Goal: Find specific page/section

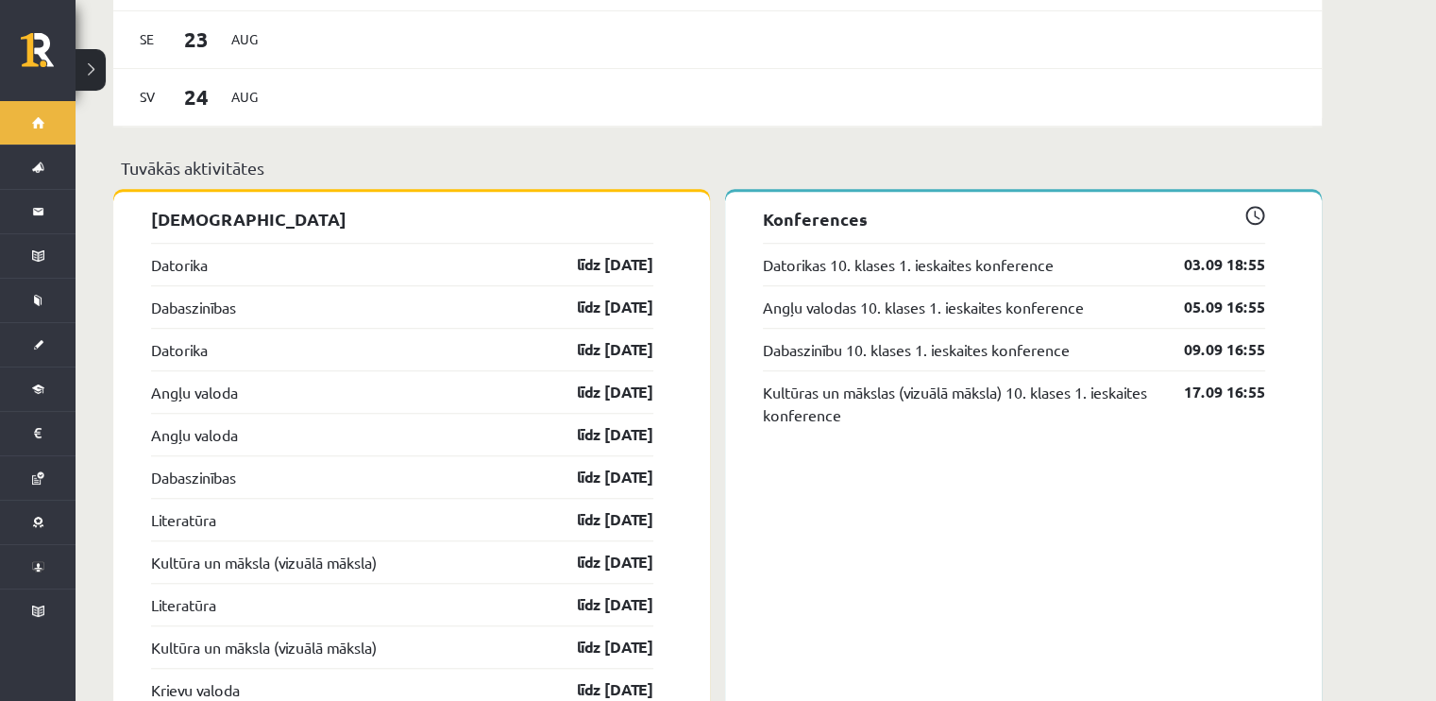
scroll to position [1520, 0]
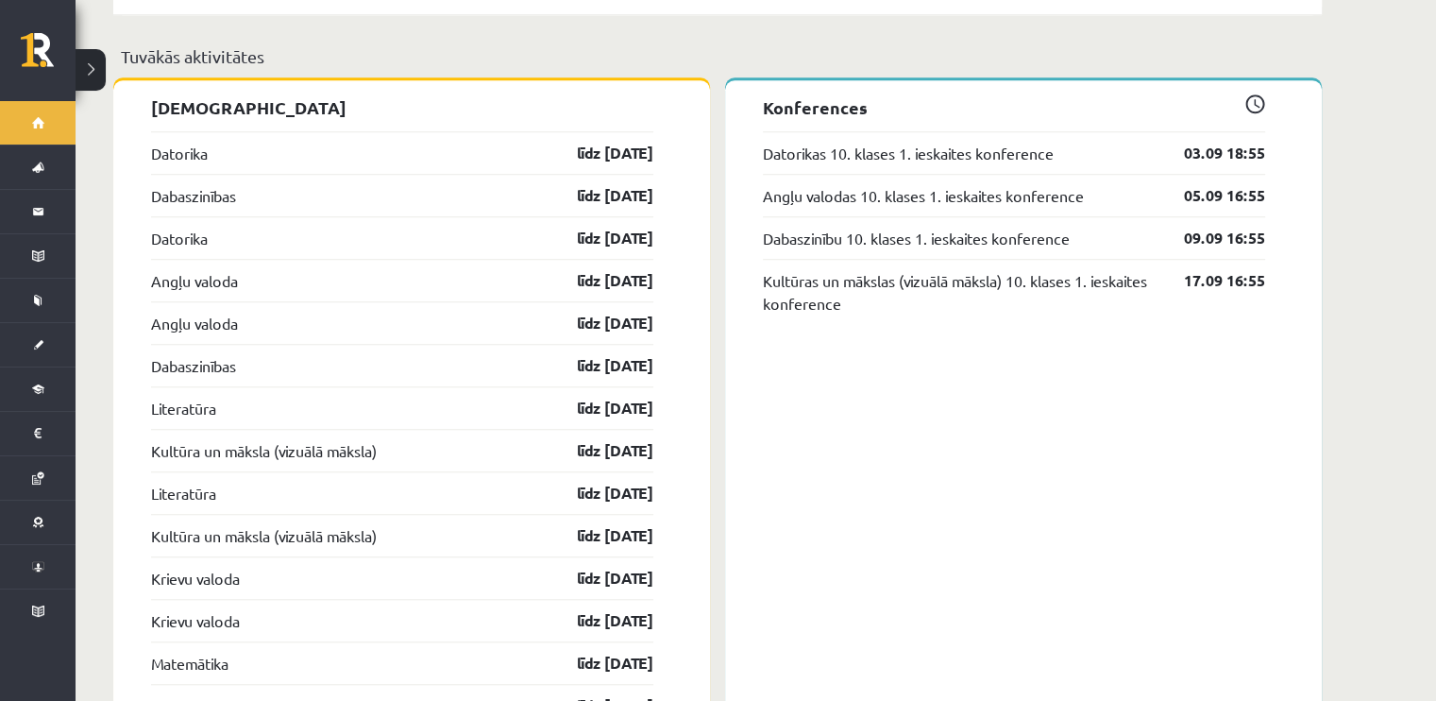
drag, startPoint x: 676, startPoint y: 124, endPoint x: 690, endPoint y: 82, distance: 43.9
drag, startPoint x: 474, startPoint y: 134, endPoint x: 670, endPoint y: 516, distance: 429.1
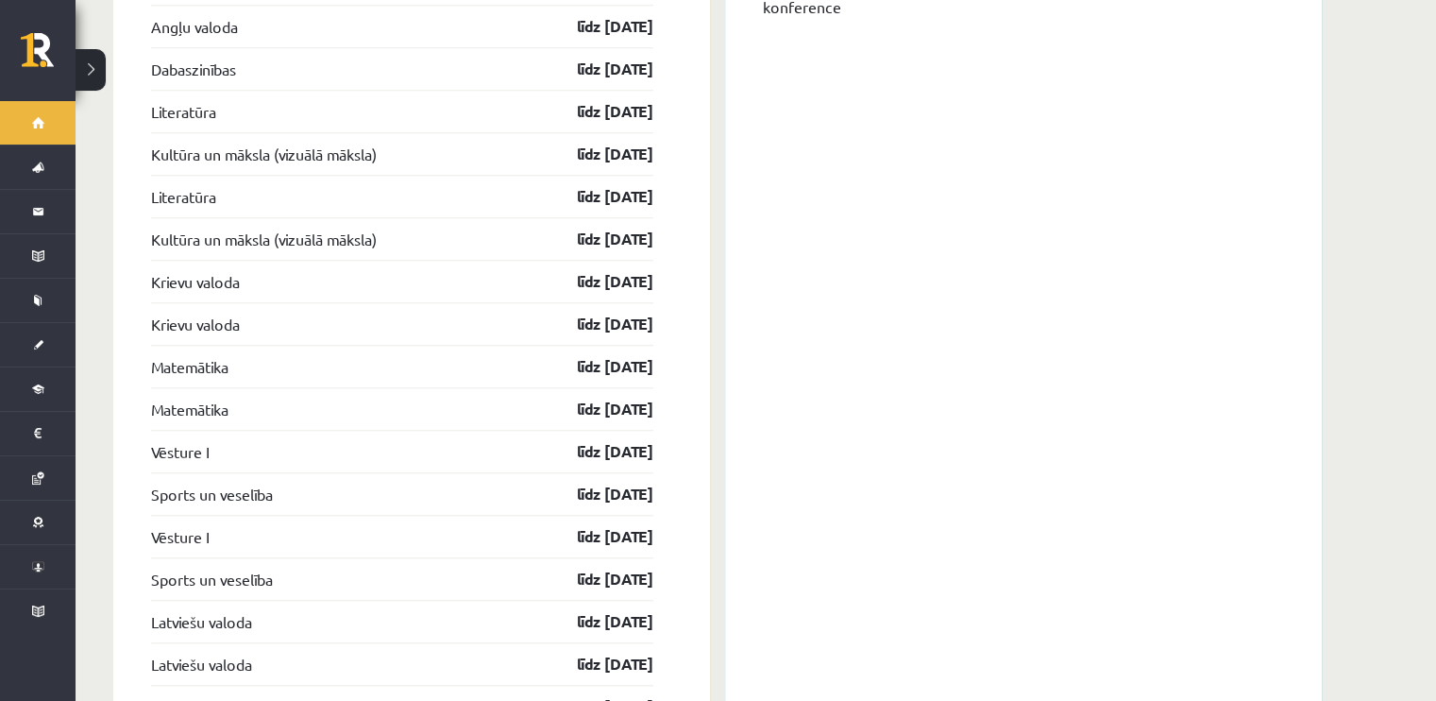
scroll to position [1992, 0]
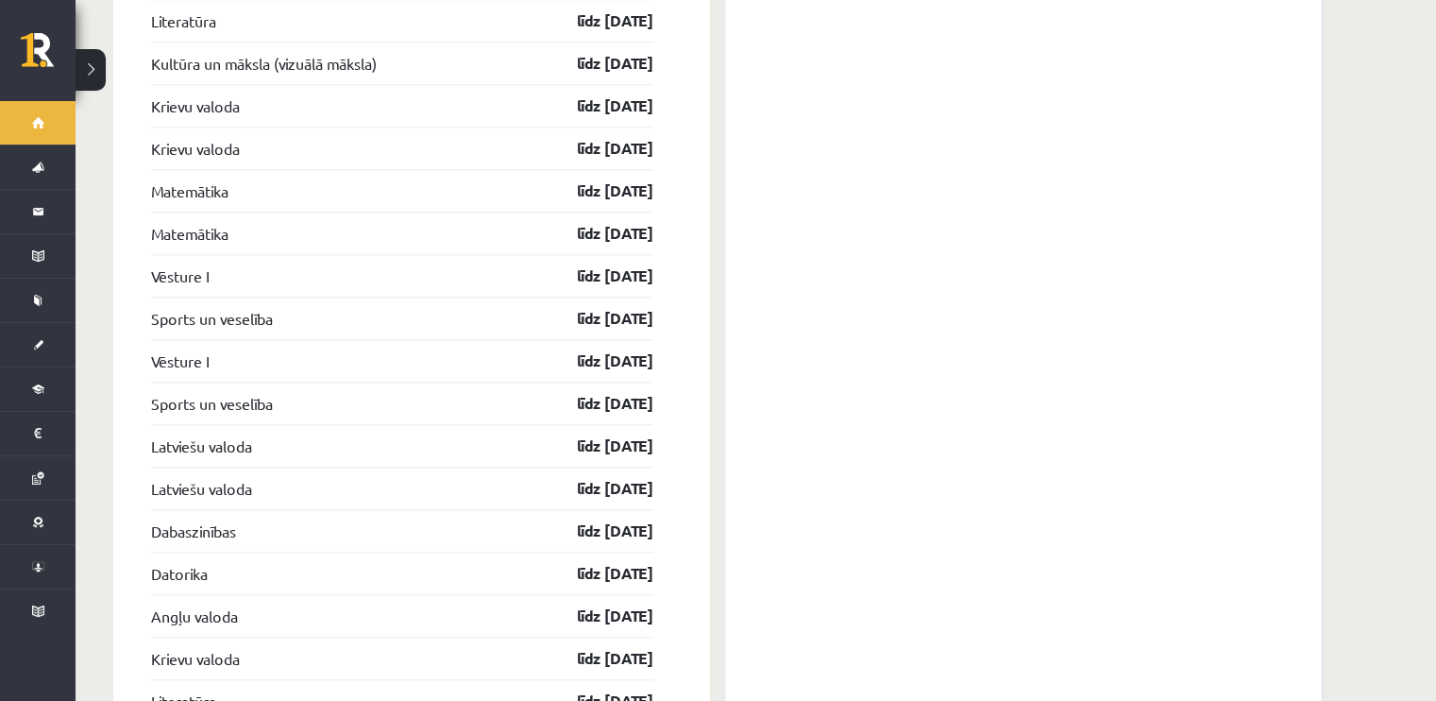
drag, startPoint x: 548, startPoint y: 76, endPoint x: 699, endPoint y: 420, distance: 375.5
click at [699, 420] on div "Ieskaites Datorika līdz 15.09.25 Dabaszinības līdz 15.09.25 Datorika līdz 15.09…" at bounding box center [411, 714] width 597 height 2213
drag, startPoint x: 523, startPoint y: 472, endPoint x: 676, endPoint y: 472, distance: 153.0
click at [676, 472] on div "Ieskaites Datorika līdz 15.09.25 Dabaszinības līdz 15.09.25 Datorika līdz 15.09…" at bounding box center [411, 714] width 597 height 2213
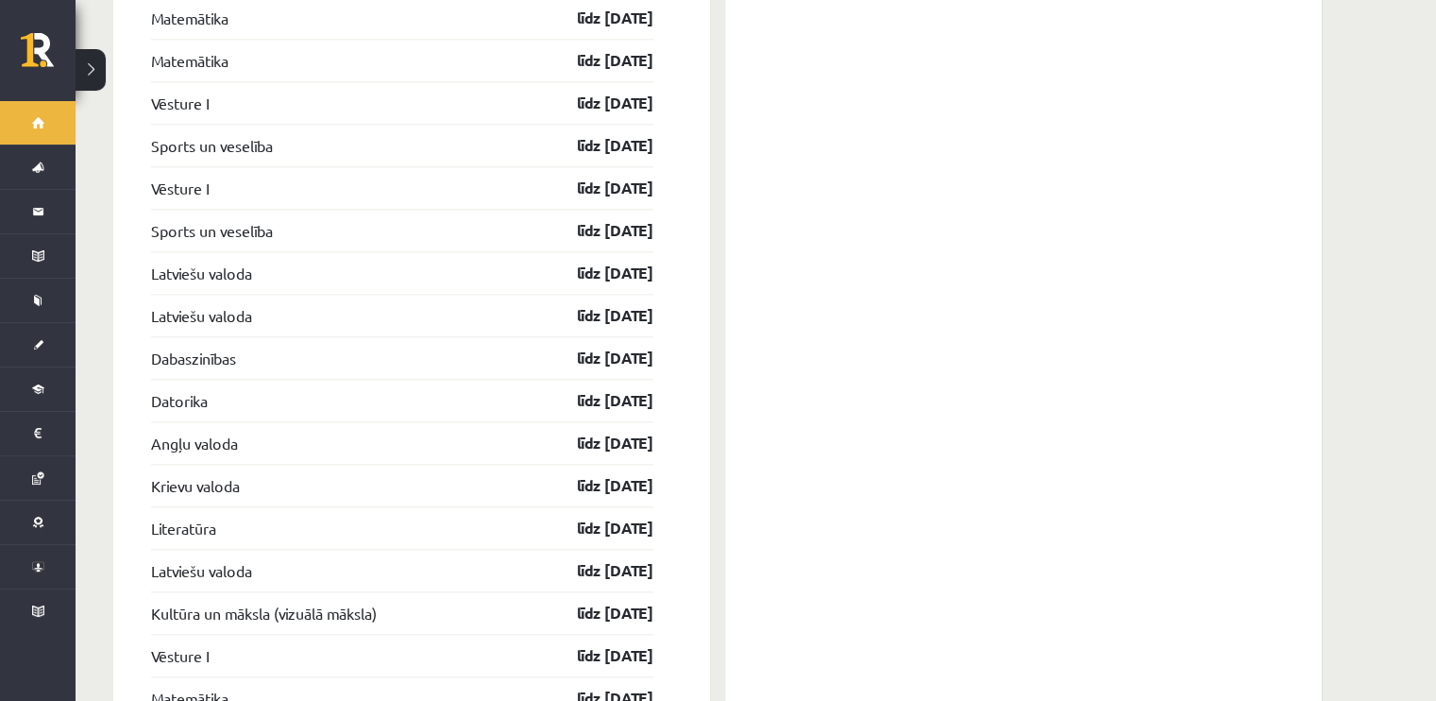
scroll to position [2370, 0]
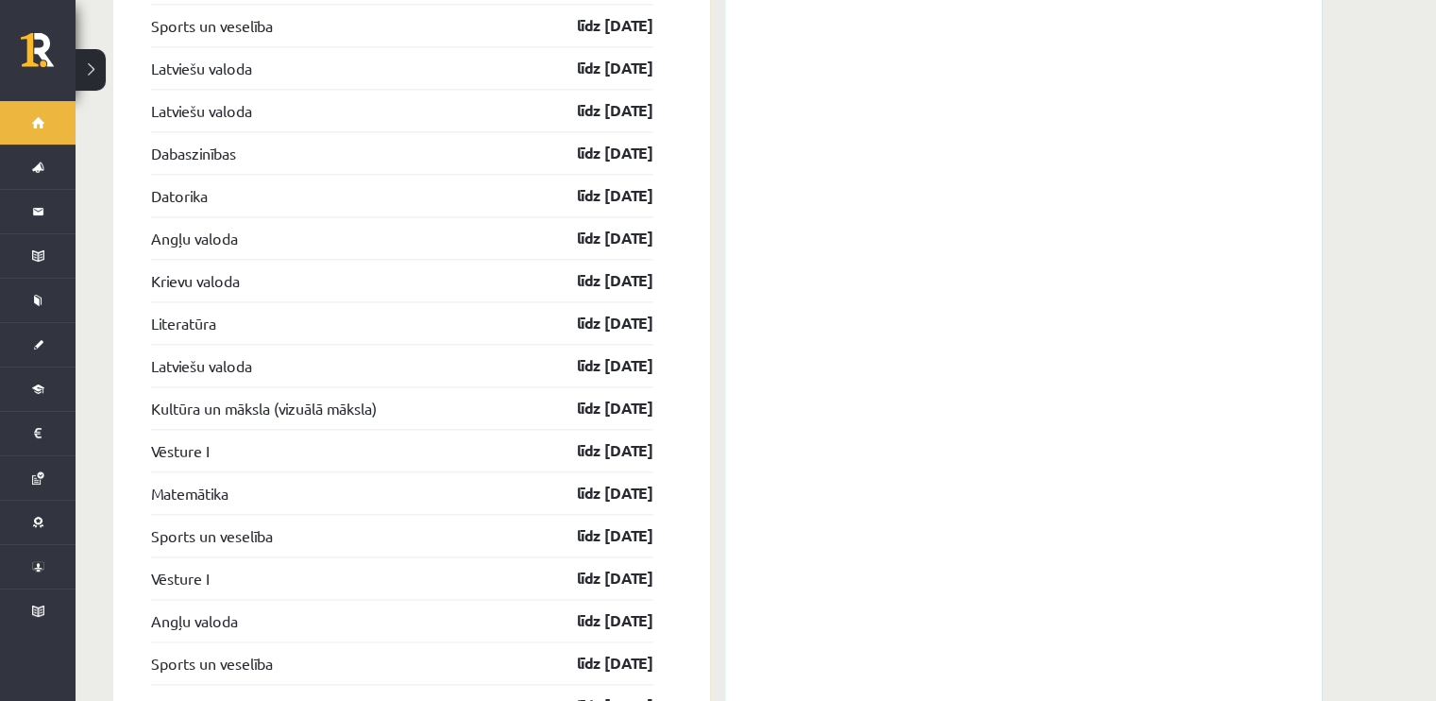
drag, startPoint x: 513, startPoint y: 128, endPoint x: 699, endPoint y: 476, distance: 394.2
click at [699, 476] on div "Ieskaites Datorika līdz 15.09.25 Dabaszinības līdz 15.09.25 Datorika līdz 15.09…" at bounding box center [411, 336] width 597 height 2213
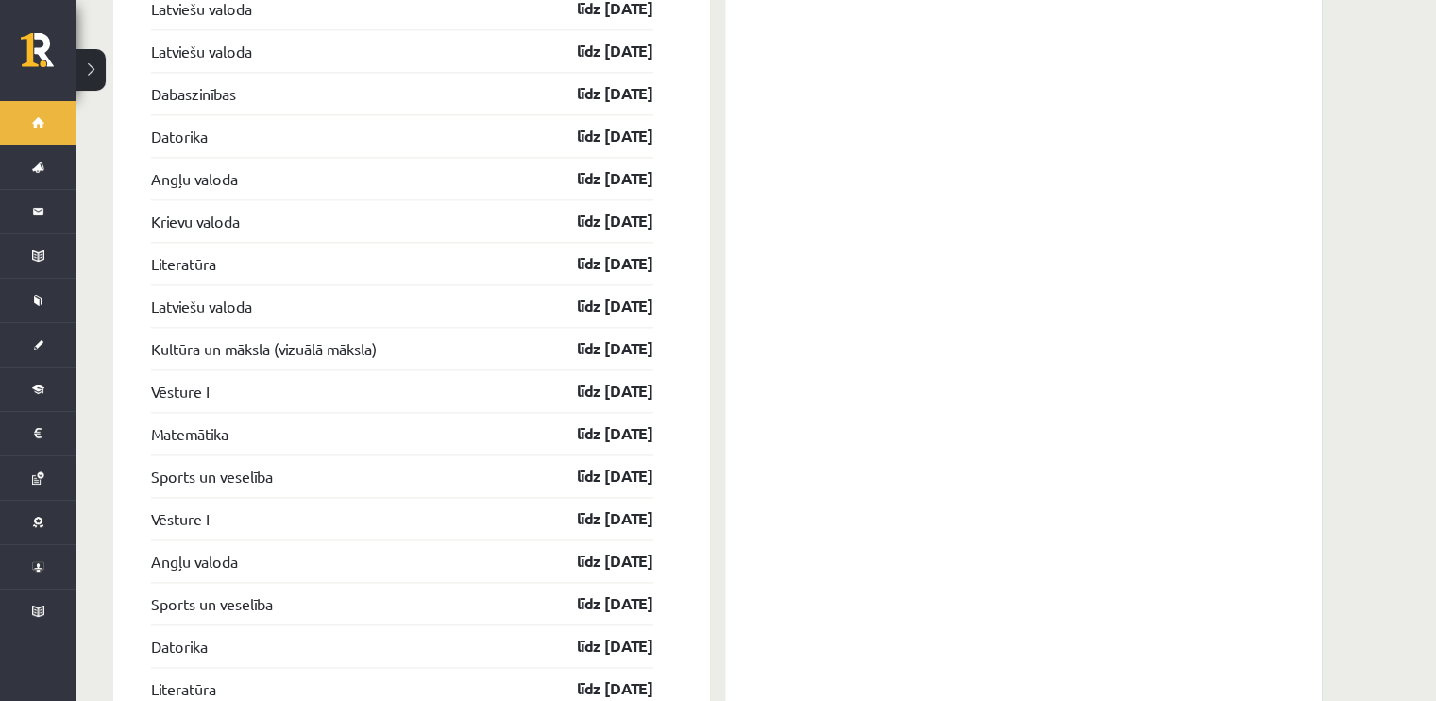
scroll to position [2559, 0]
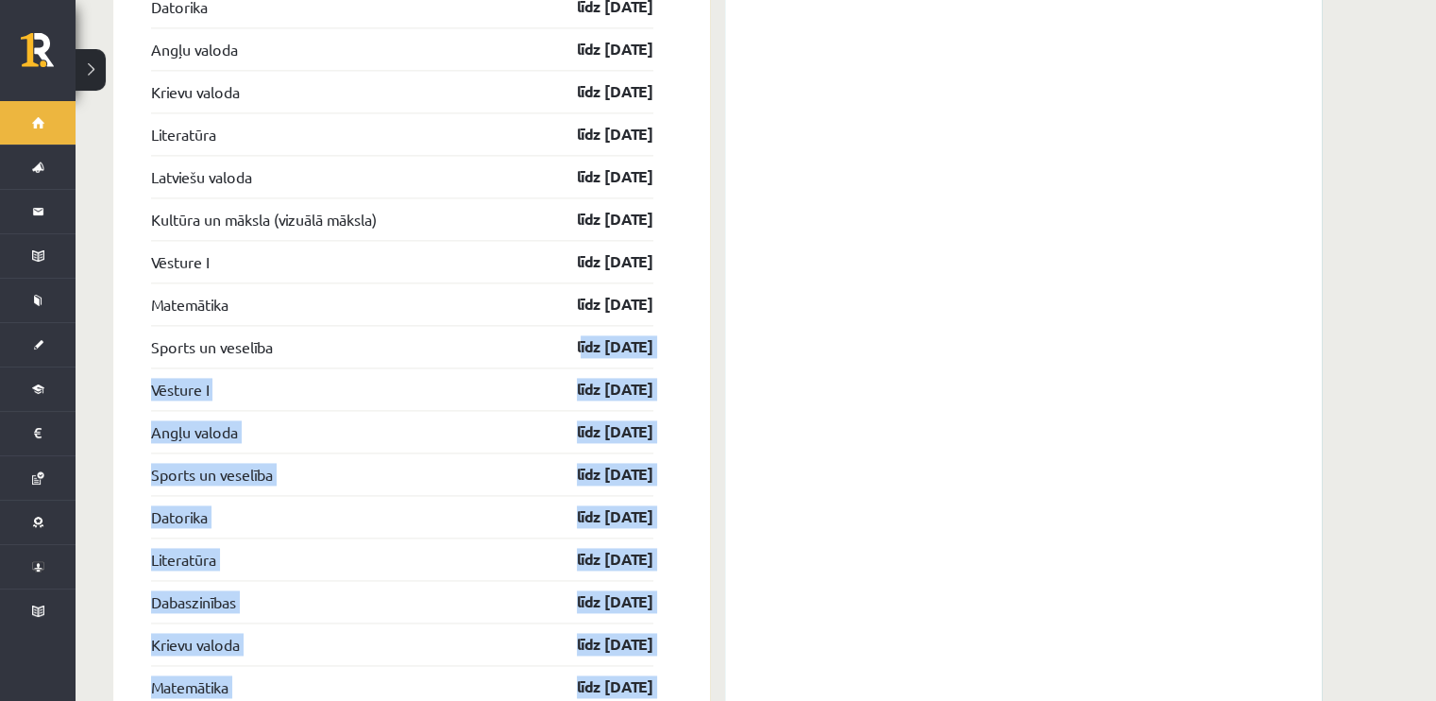
drag, startPoint x: 529, startPoint y: 323, endPoint x: 721, endPoint y: 331, distance: 191.8
click at [721, 331] on div "Ieskaites Datorika līdz 15.09.25 Dabaszinības līdz 15.09.25 Datorika līdz 15.09…" at bounding box center [717, 148] width 1209 height 2213
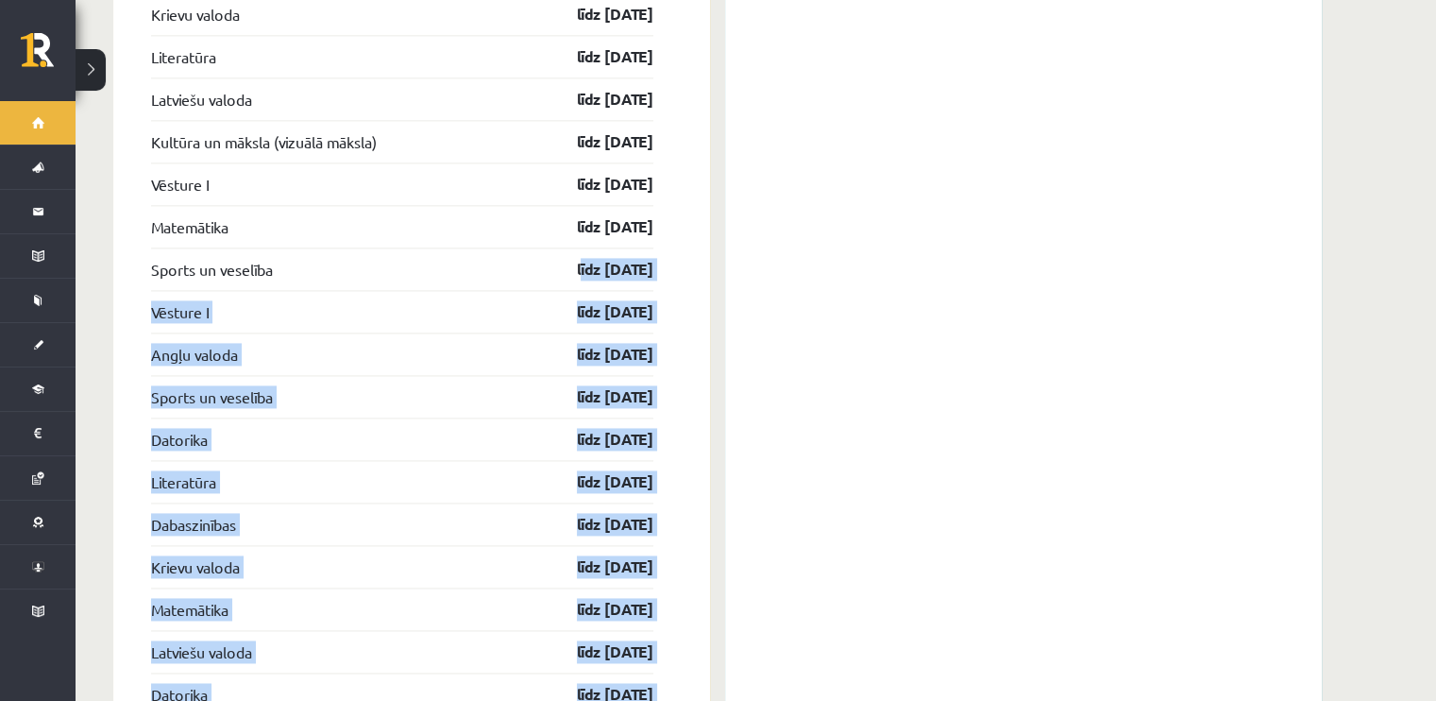
scroll to position [2748, 0]
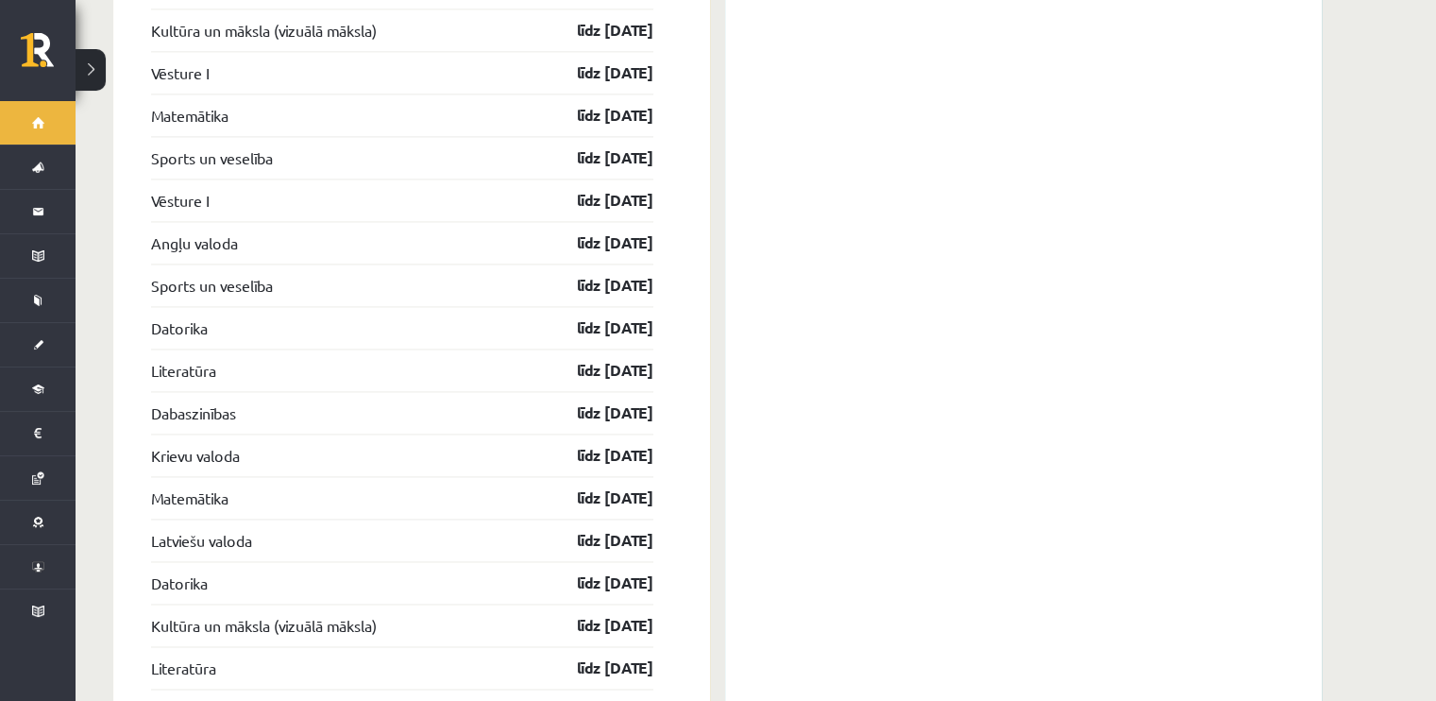
drag, startPoint x: 540, startPoint y: 169, endPoint x: 671, endPoint y: 513, distance: 367.9
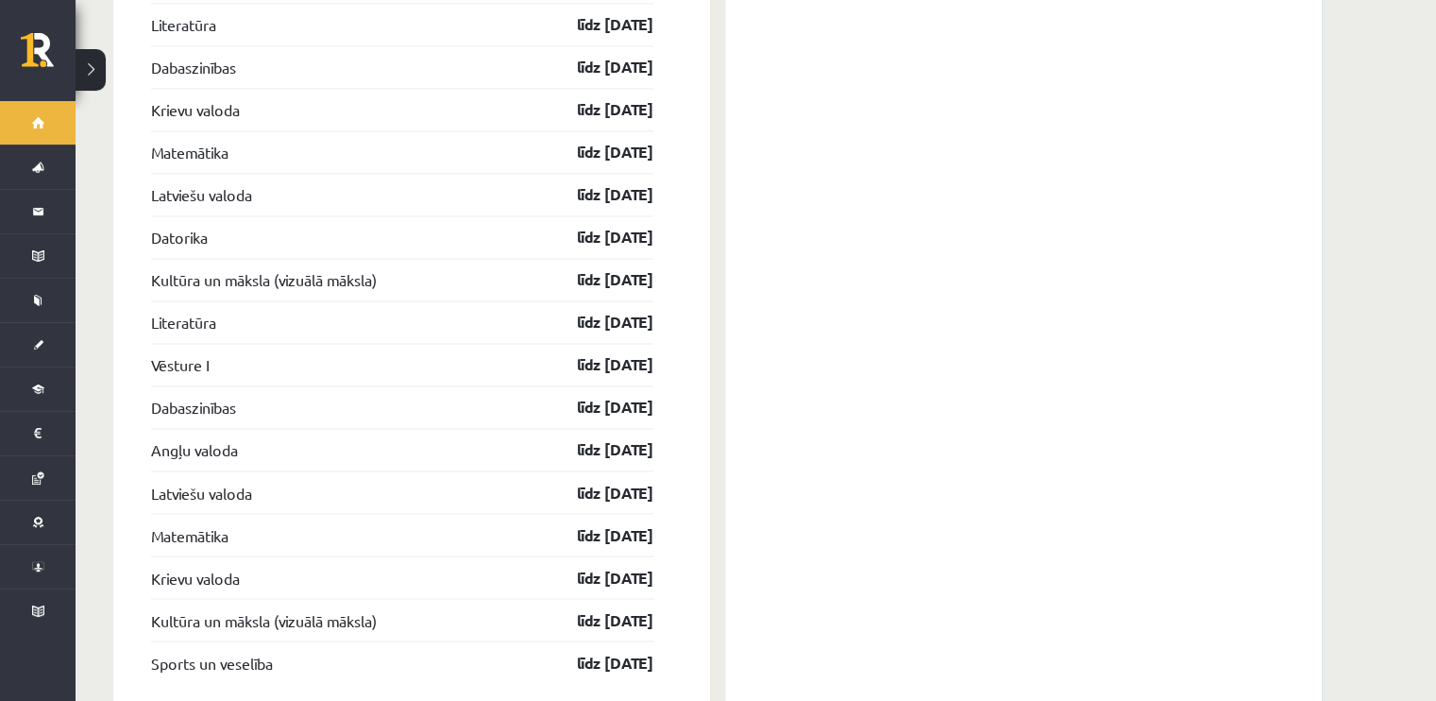
scroll to position [3126, 0]
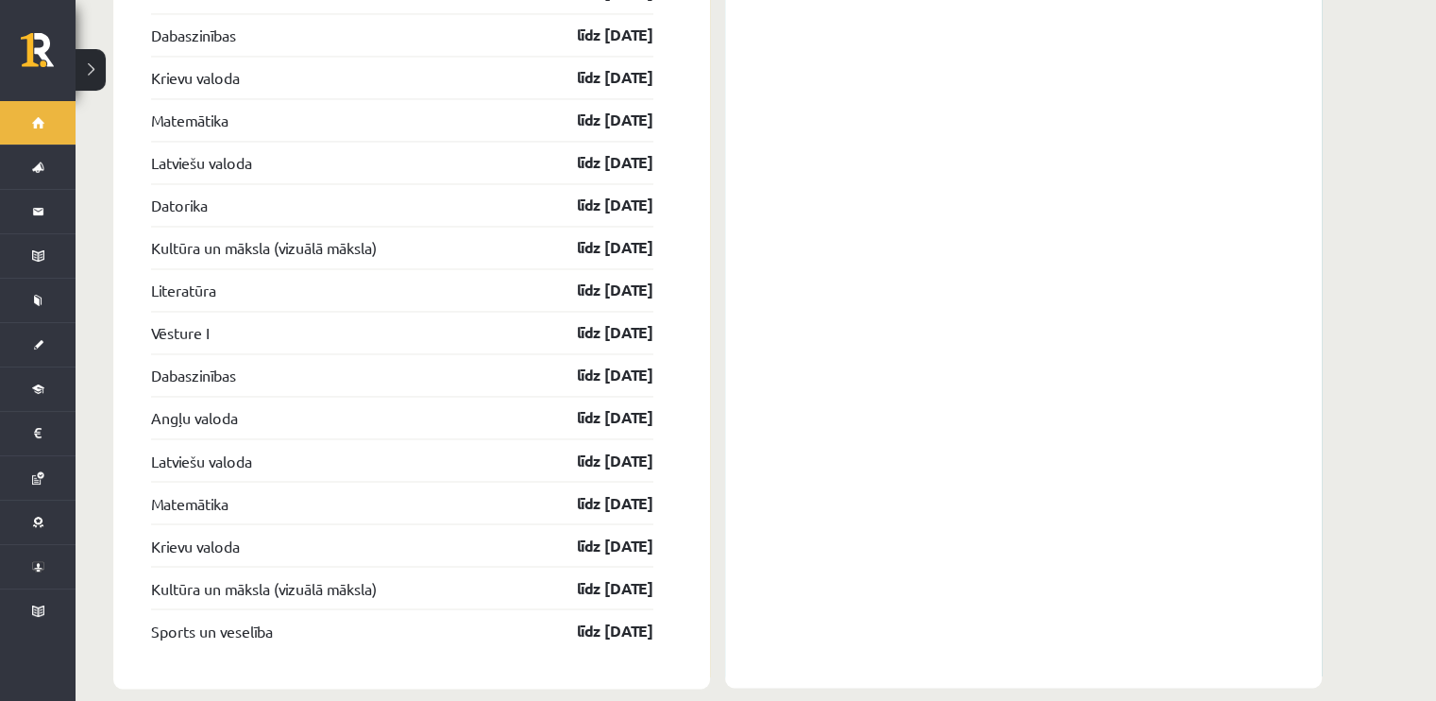
drag, startPoint x: 542, startPoint y: 275, endPoint x: 687, endPoint y: 238, distance: 150.0
drag, startPoint x: 526, startPoint y: 219, endPoint x: 687, endPoint y: 587, distance: 401.7
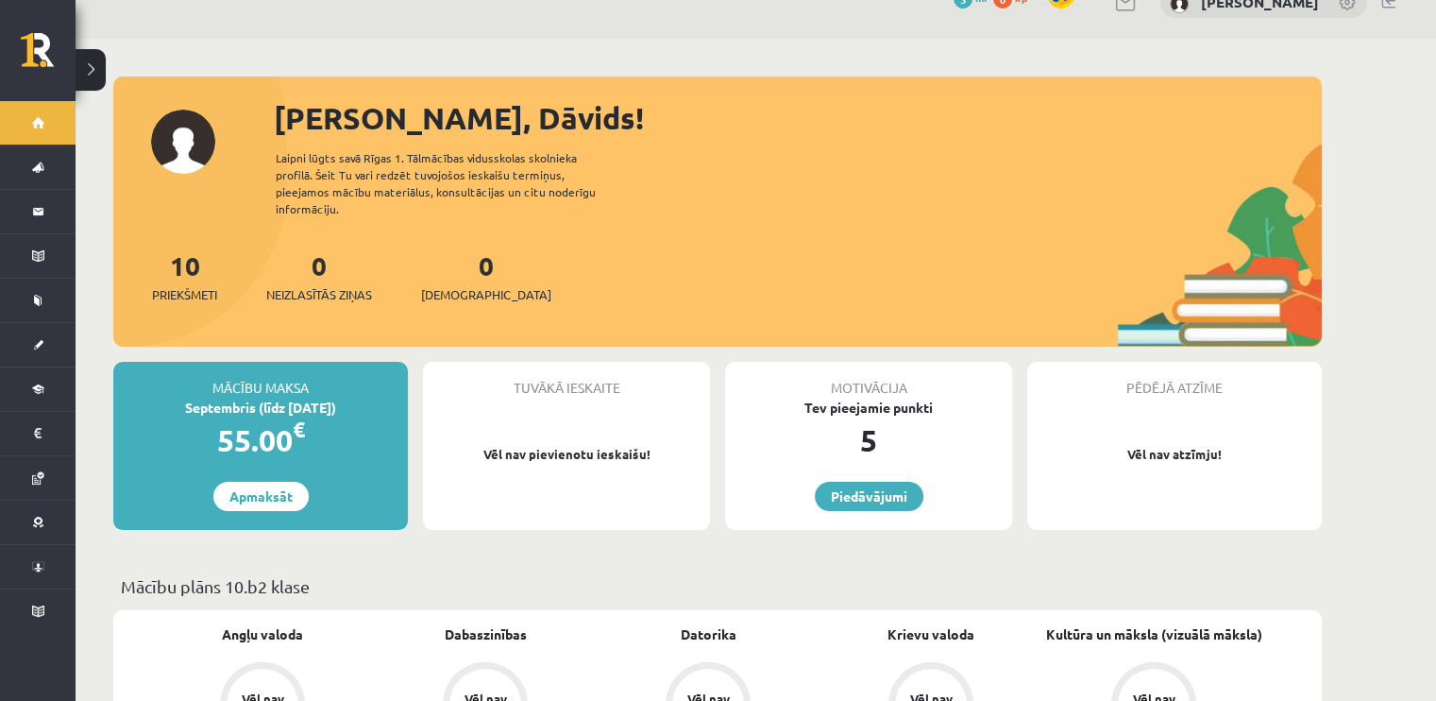
scroll to position [0, 0]
